Goal: Use online tool/utility: Utilize a website feature to perform a specific function

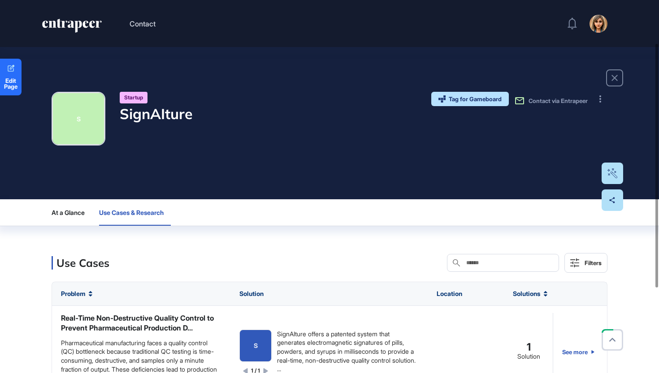
scroll to position [66, 0]
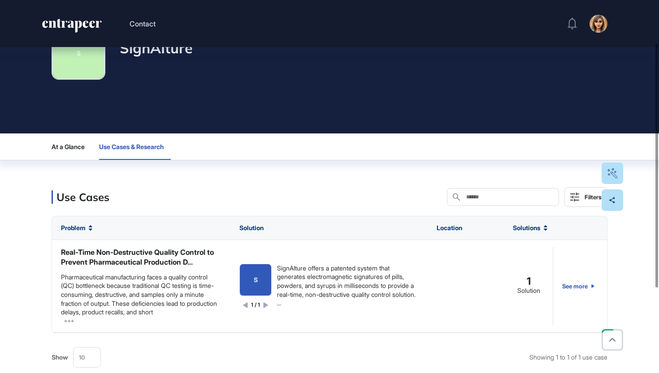
click at [65, 26] on icon "entrapeer-logo" at bounding box center [71, 26] width 61 height 14
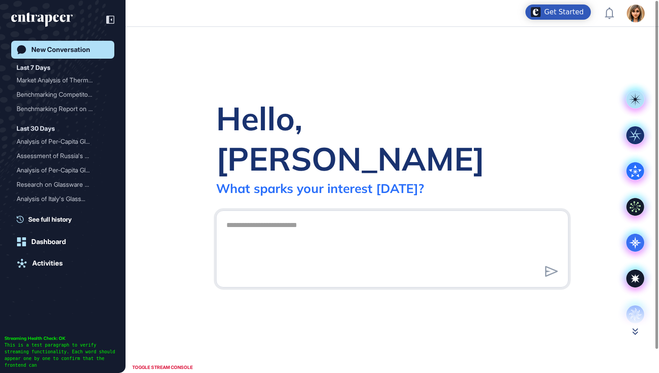
click at [633, 329] on icon at bounding box center [634, 332] width 5 height 6
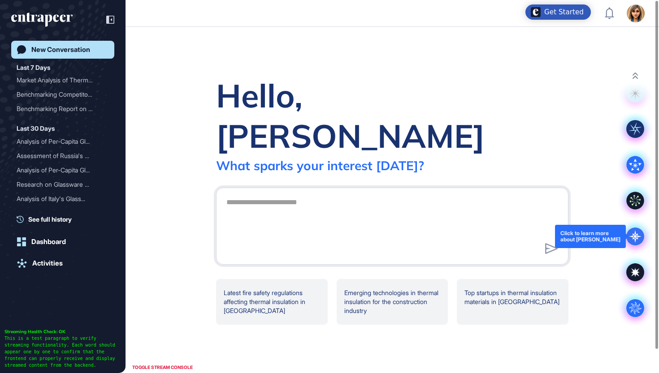
click at [634, 236] on icon at bounding box center [635, 236] width 3 height 3
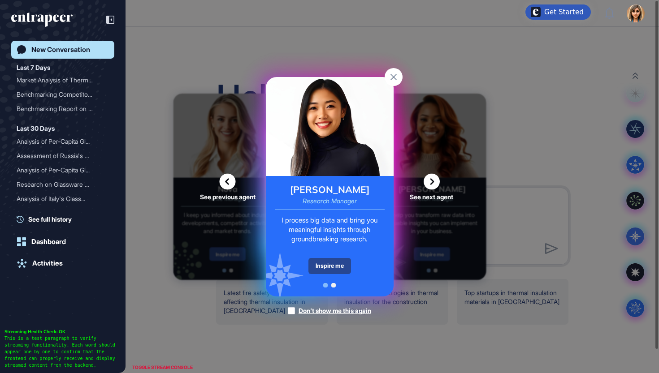
click at [318, 265] on div "Inspire me" at bounding box center [329, 266] width 43 height 16
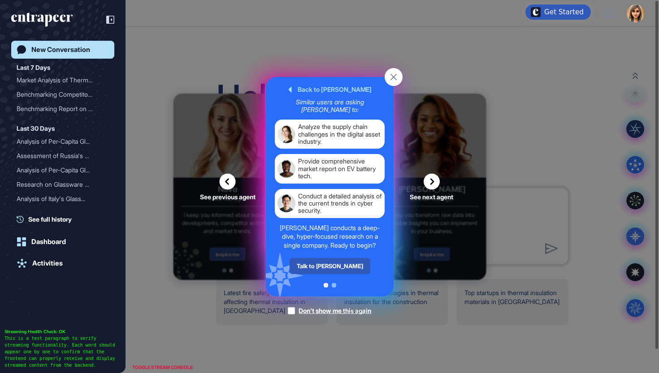
click at [318, 265] on div "Talk to Reese" at bounding box center [329, 266] width 81 height 16
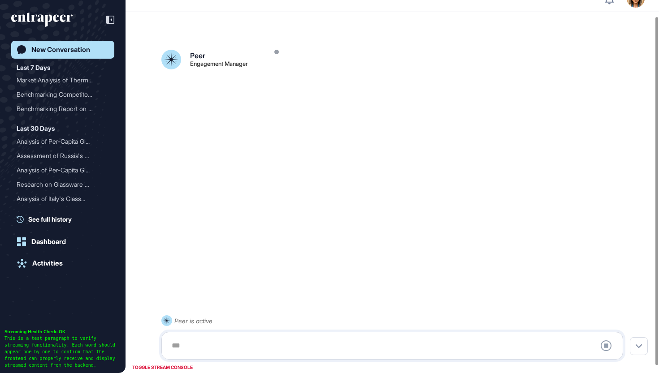
click at [291, 345] on div at bounding box center [392, 346] width 452 height 18
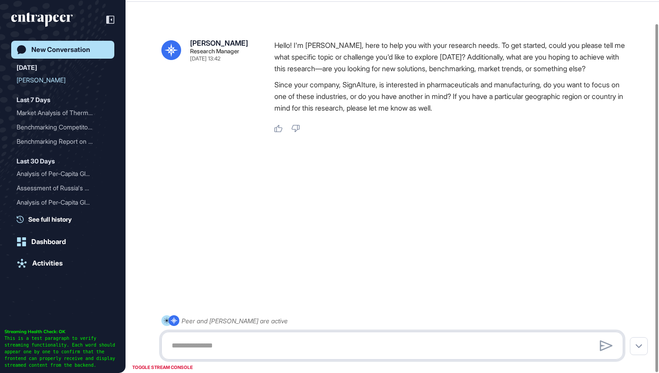
click at [232, 344] on textarea at bounding box center [392, 346] width 452 height 18
type textarea "*"
type textarea "**********"
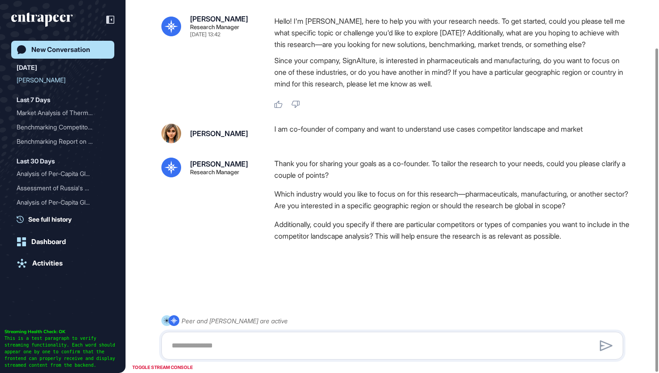
scroll to position [56, 0]
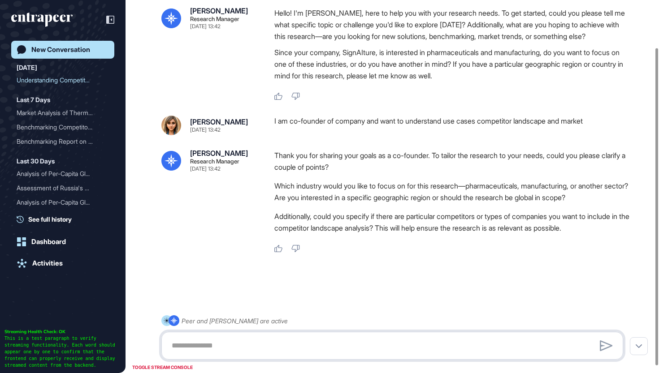
click at [366, 341] on textarea at bounding box center [392, 346] width 452 height 18
type textarea "*"
drag, startPoint x: 562, startPoint y: 47, endPoint x: 437, endPoint y: 48, distance: 124.6
click at [437, 48] on p "Since your company, SignAIture, is interested in pharmaceuticals and manufactur…" at bounding box center [452, 64] width 356 height 35
copy p "pharmaceuticals and manufacturing,"
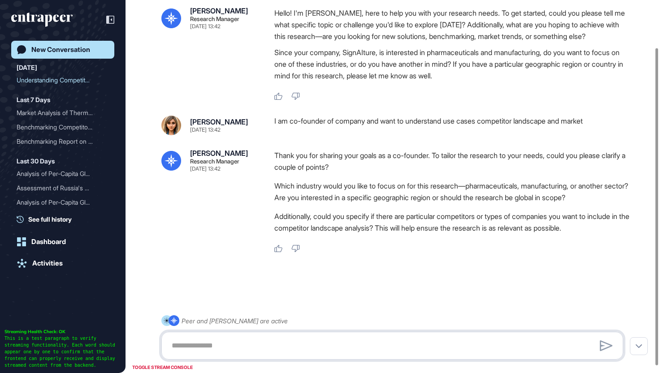
click at [325, 346] on textarea at bounding box center [392, 346] width 452 height 18
paste textarea "**********"
type textarea "**********"
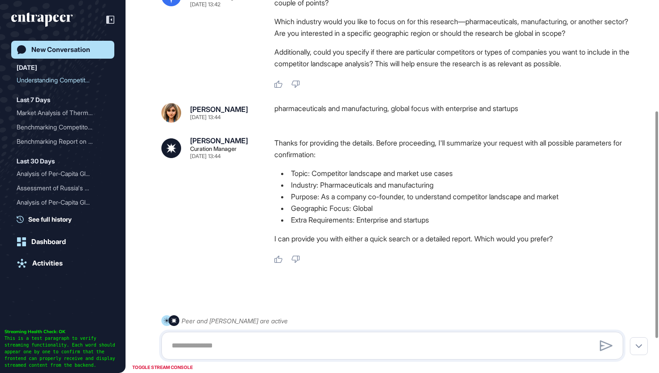
scroll to position [220, 0]
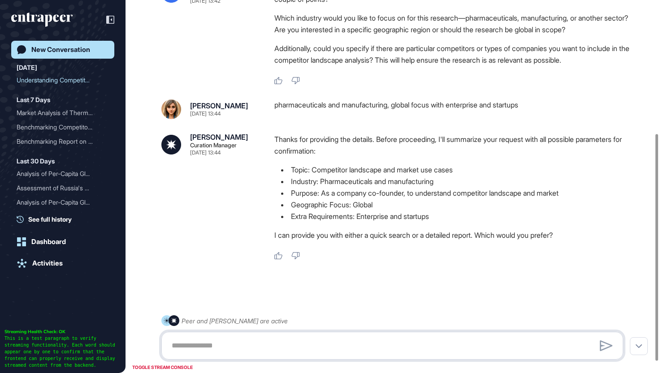
click at [315, 341] on textarea at bounding box center [392, 346] width 452 height 18
type textarea "**********"
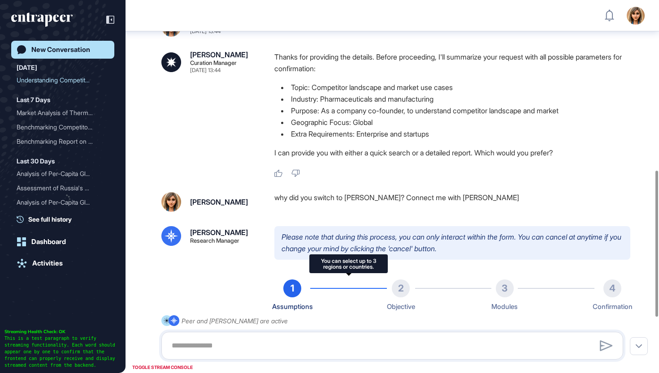
scroll to position [577, 0]
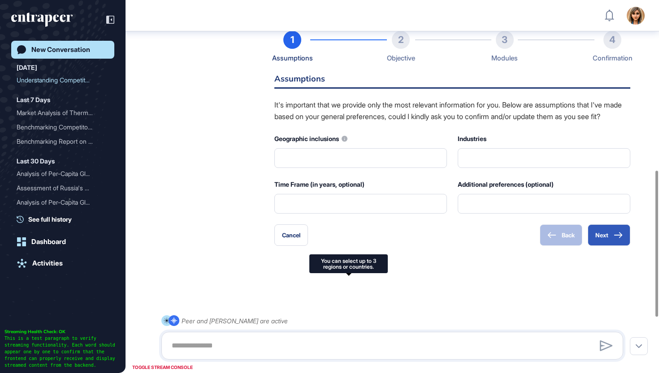
type input "**********"
type input "*"
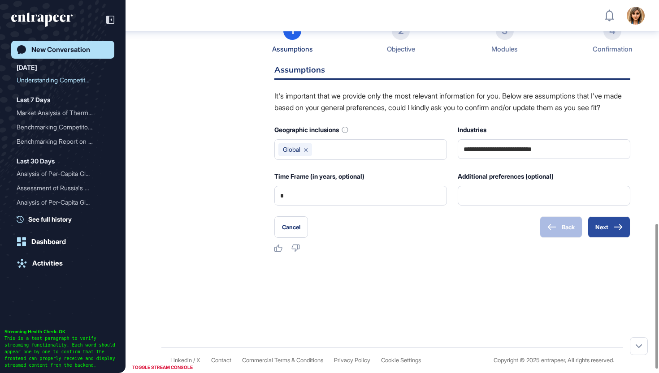
click at [610, 238] on button "Next" at bounding box center [608, 227] width 43 height 22
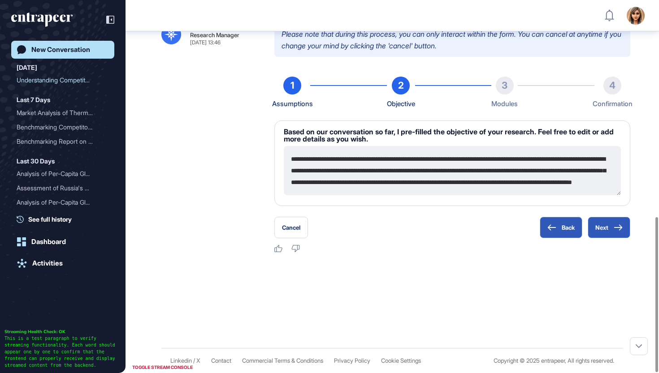
scroll to position [12, 0]
click at [607, 225] on button "Next" at bounding box center [608, 228] width 43 height 22
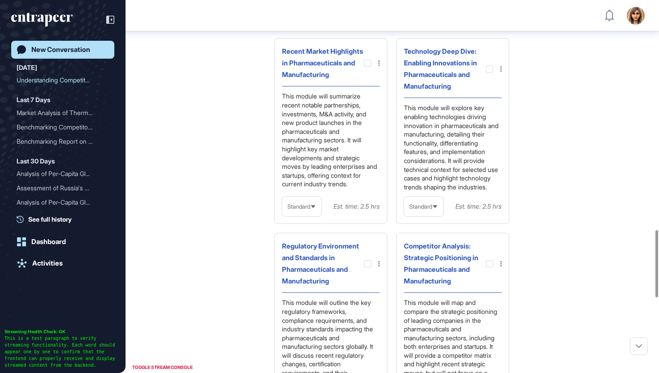
scroll to position [1282, 0]
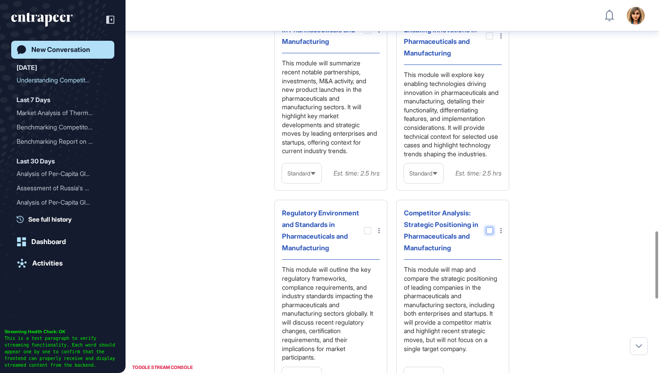
click at [490, 234] on div at bounding box center [489, 230] width 7 height 7
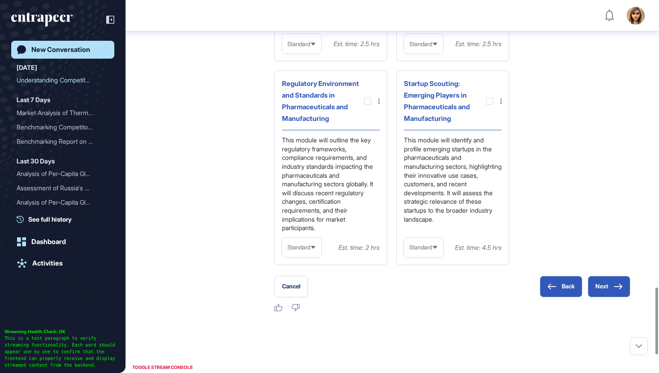
scroll to position [1609, 0]
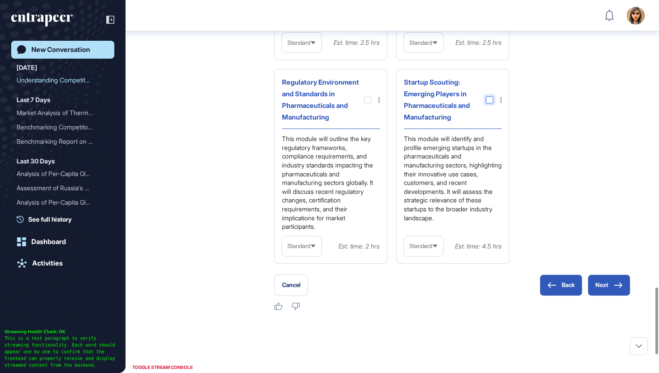
click at [491, 104] on div at bounding box center [489, 99] width 7 height 7
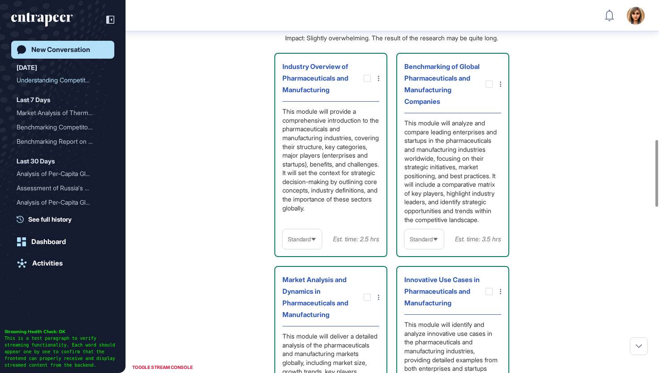
scroll to position [782, 0]
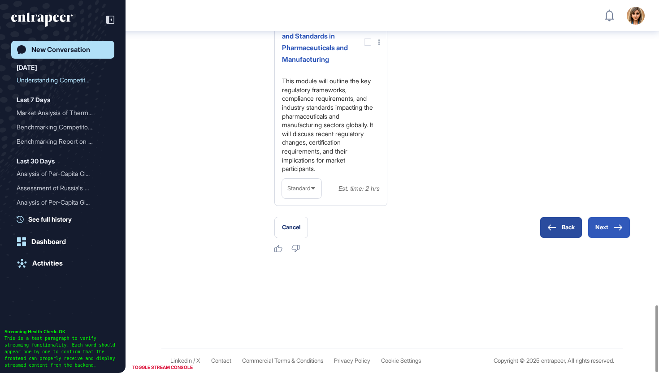
click at [552, 222] on button "Back" at bounding box center [560, 228] width 43 height 22
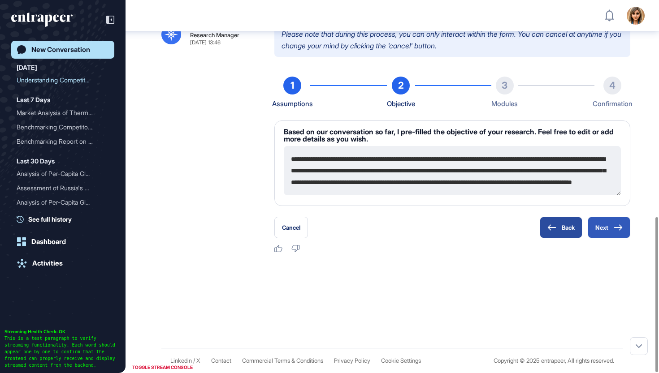
scroll to position [521, 0]
click at [552, 227] on icon at bounding box center [551, 227] width 9 height 6
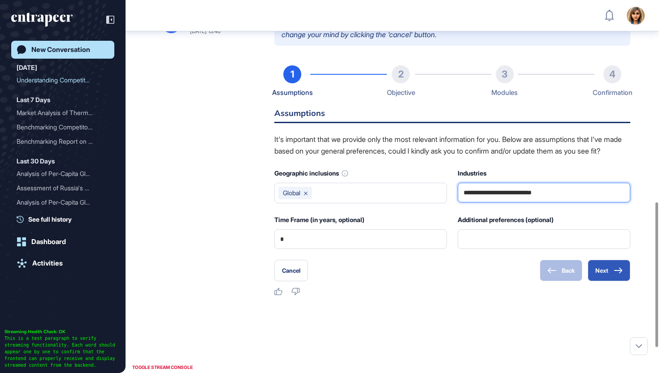
drag, startPoint x: 566, startPoint y: 212, endPoint x: 517, endPoint y: 214, distance: 48.9
click at [517, 202] on input "**********" at bounding box center [543, 192] width 161 height 19
type input "**********"
click at [617, 281] on button "Next" at bounding box center [608, 271] width 43 height 22
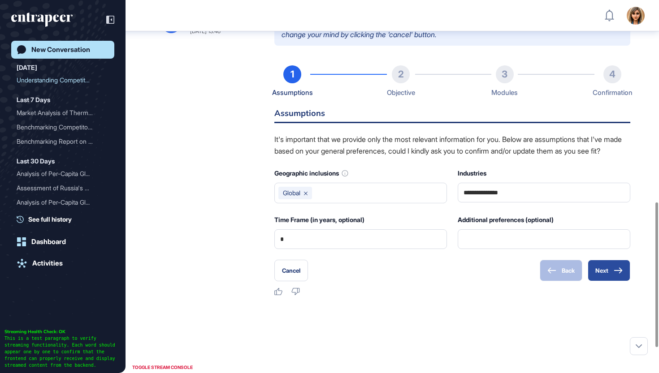
click at [613, 281] on button "Next" at bounding box center [608, 271] width 43 height 22
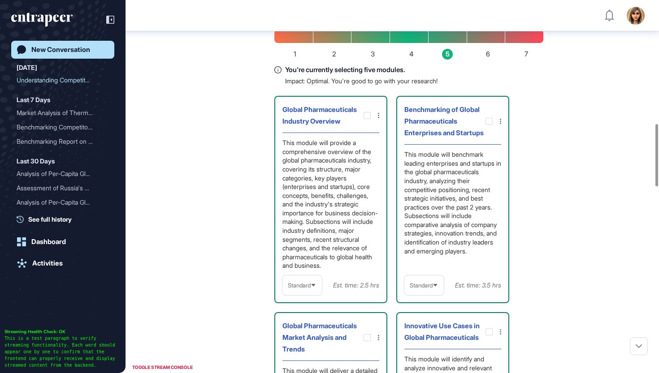
scroll to position [741, 0]
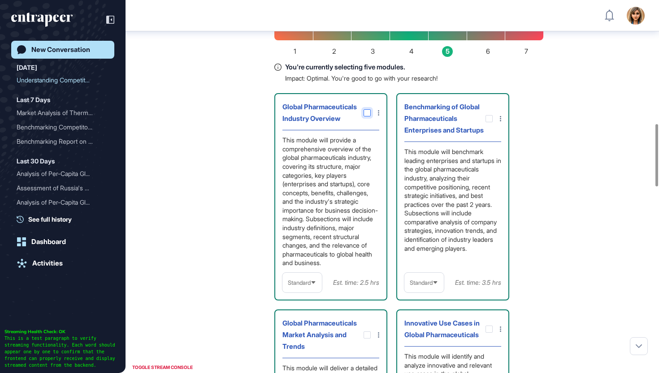
click at [369, 116] on div at bounding box center [366, 112] width 7 height 7
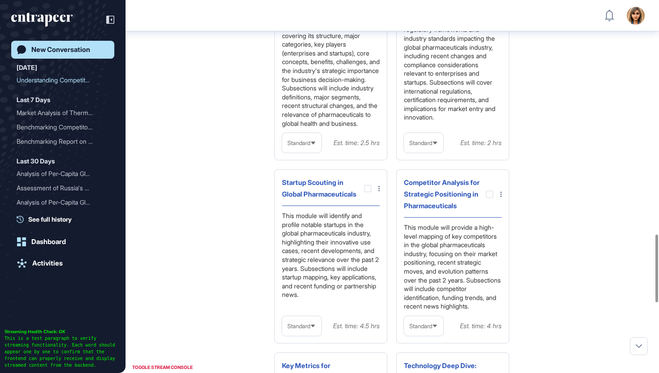
scroll to position [1297, 0]
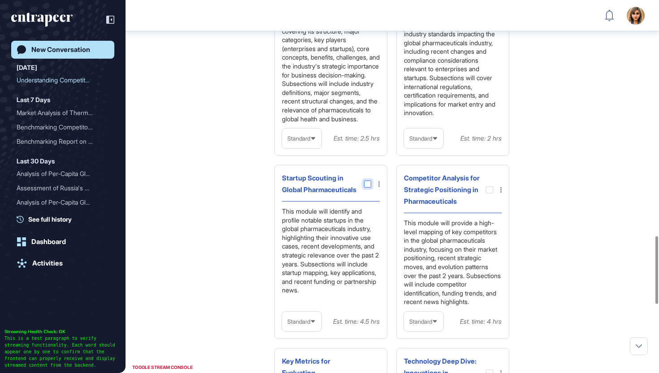
click at [366, 188] on div at bounding box center [367, 184] width 7 height 7
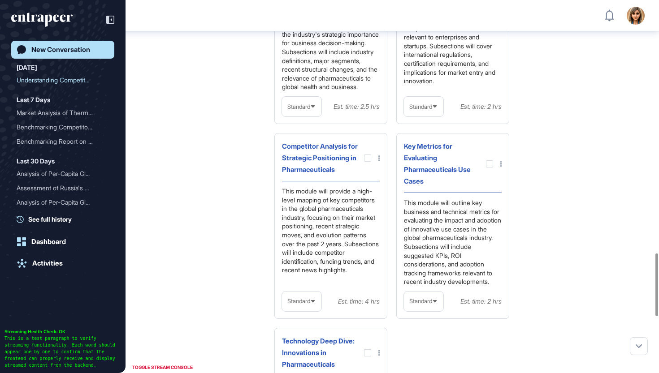
scroll to position [1503, 0]
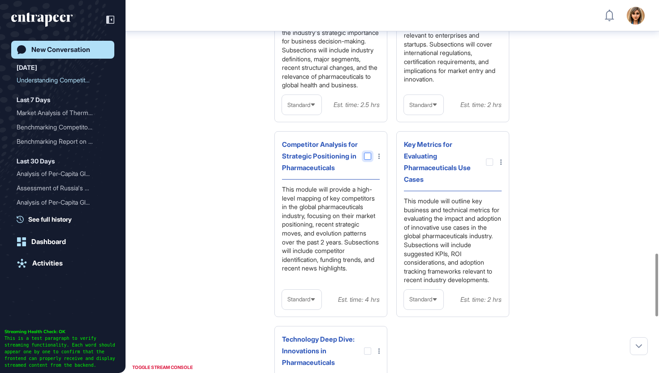
click at [367, 160] on div at bounding box center [367, 156] width 7 height 7
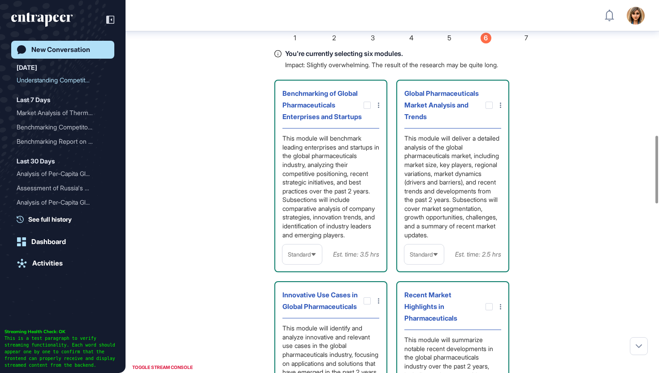
scroll to position [728, 0]
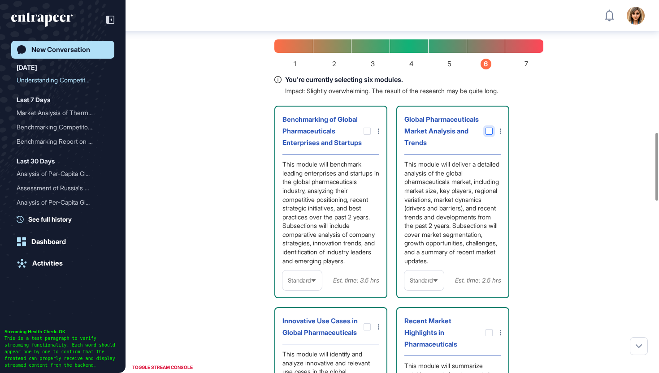
click at [0, 0] on icon at bounding box center [0, 0] width 0 height 0
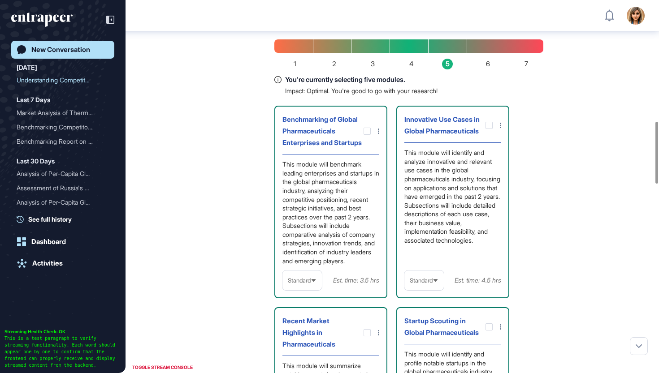
click at [308, 289] on div "Standard" at bounding box center [301, 280] width 39 height 17
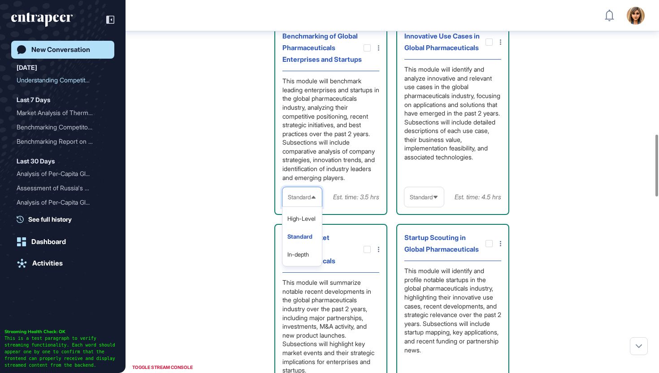
scroll to position [811, 0]
click at [302, 263] on li "In-depth" at bounding box center [302, 255] width 34 height 18
click at [433, 206] on div "Standard" at bounding box center [423, 197] width 39 height 17
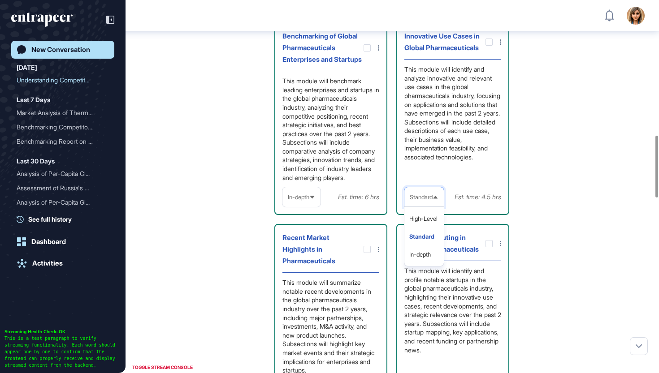
click at [329, 299] on div "Recent Market Highlights in Pharmaceuticals This module will summarize notable …" at bounding box center [330, 316] width 113 height 184
click at [429, 201] on span "Standard" at bounding box center [421, 197] width 23 height 7
click at [411, 263] on li "In-depth" at bounding box center [424, 255] width 34 height 18
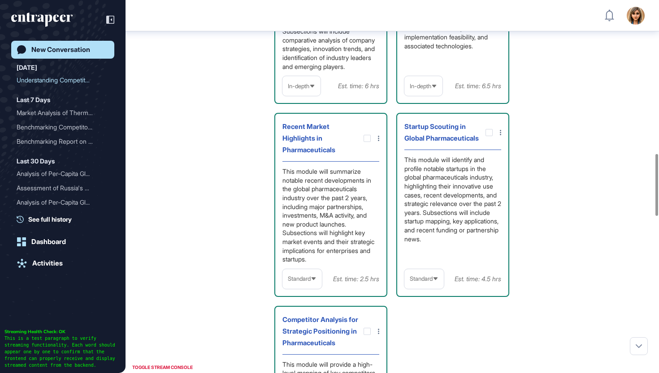
scroll to position [923, 0]
click at [415, 287] on div "Standard" at bounding box center [423, 278] width 39 height 17
click at [415, 345] on li "In-depth" at bounding box center [424, 336] width 34 height 18
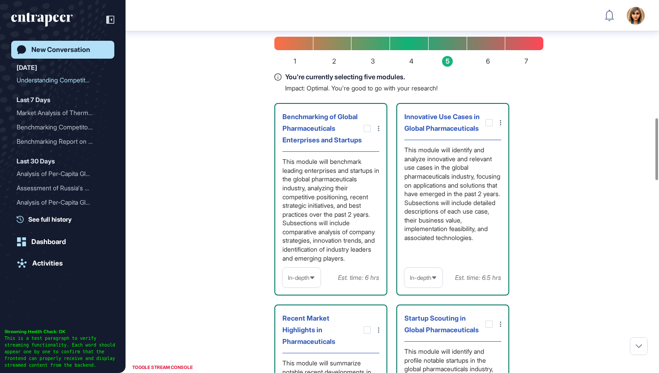
scroll to position [707, 0]
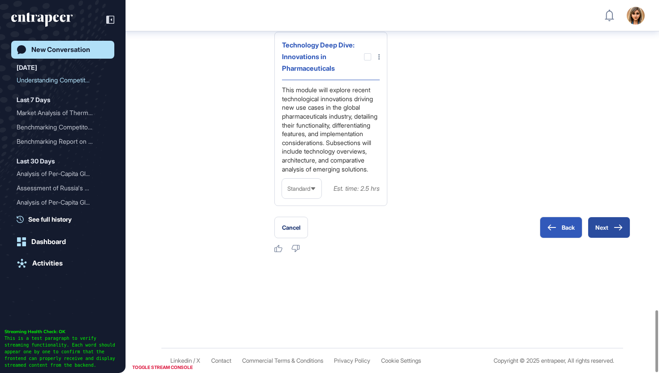
click at [613, 237] on button "Next" at bounding box center [608, 228] width 43 height 22
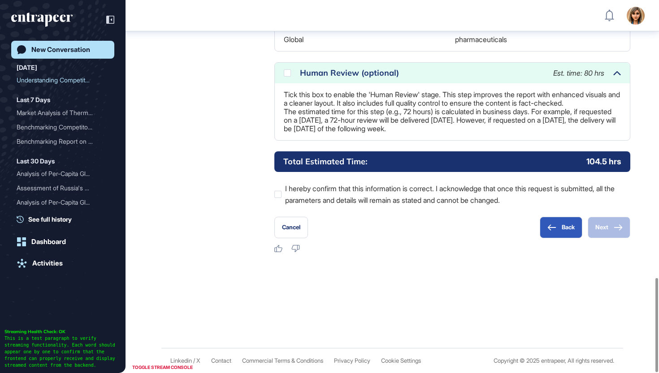
scroll to position [1100, 0]
click at [343, 91] on p "Tick this box to enable the 'Human Review' stage. This step improves the report…" at bounding box center [452, 112] width 337 height 43
click at [289, 69] on div at bounding box center [287, 72] width 7 height 7
click at [279, 196] on div at bounding box center [277, 194] width 7 height 7
click at [615, 231] on button "Next" at bounding box center [608, 228] width 43 height 22
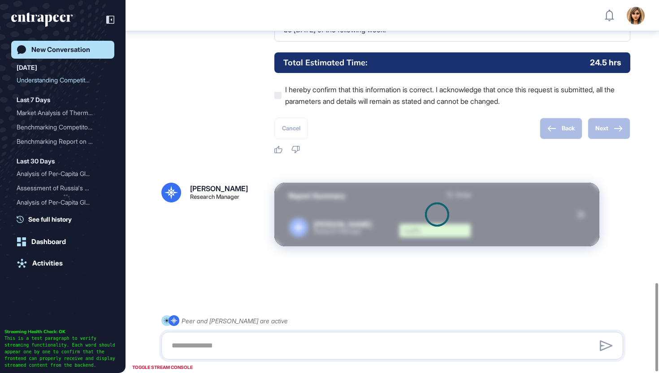
scroll to position [1199, 0]
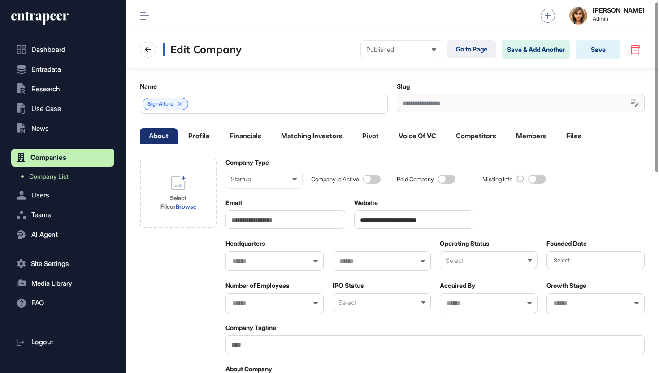
scroll to position [3, 0]
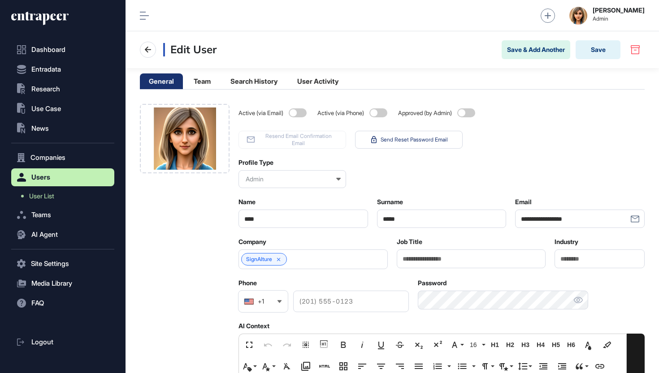
scroll to position [0, 0]
click at [270, 258] on link "SignAIture" at bounding box center [259, 259] width 26 height 6
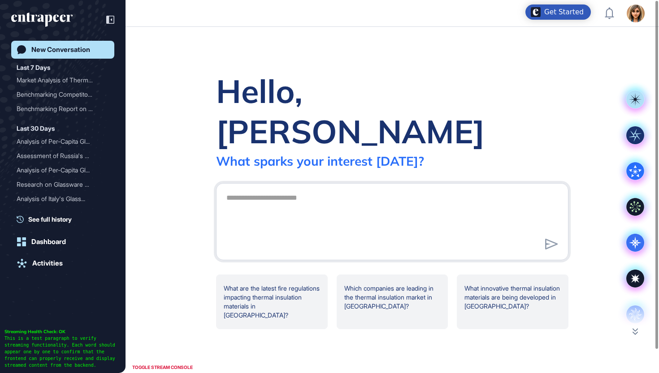
scroll to position [0, 0]
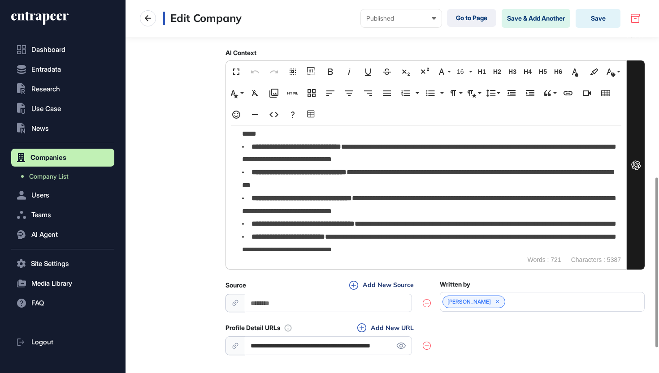
scroll to position [533, 0]
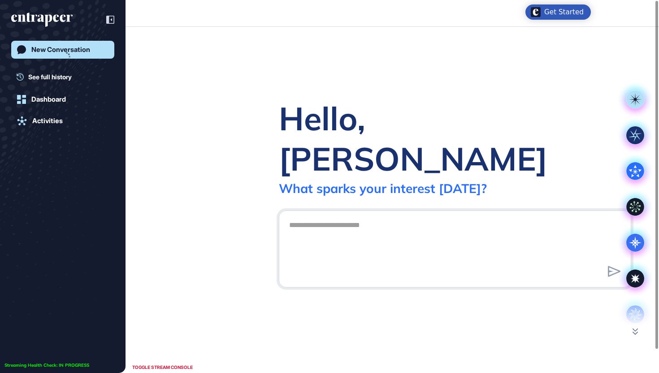
scroll to position [0, 0]
